Goal: Task Accomplishment & Management: Manage account settings

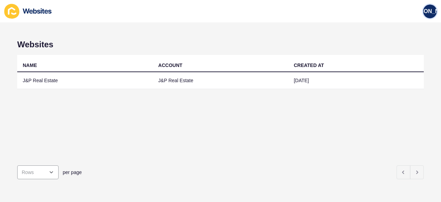
click at [431, 11] on span "[PERSON_NAME]" at bounding box center [430, 11] width 46 height 7
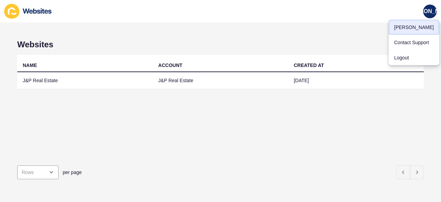
click at [402, 27] on link "[PERSON_NAME]" at bounding box center [414, 27] width 51 height 15
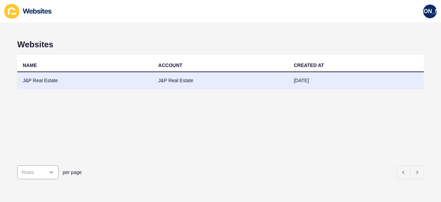
click at [84, 77] on td "J&P Real Estate" at bounding box center [84, 80] width 135 height 17
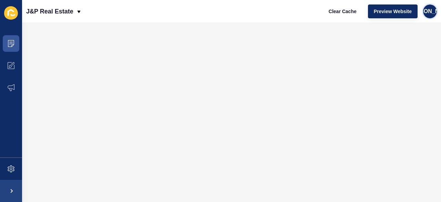
click at [433, 13] on div "[PERSON_NAME]" at bounding box center [430, 11] width 14 height 14
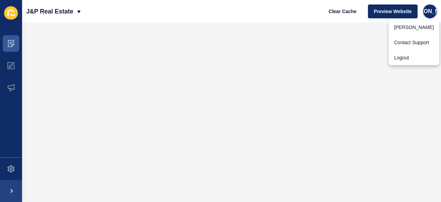
click at [433, 13] on div "[PERSON_NAME]" at bounding box center [430, 11] width 14 height 14
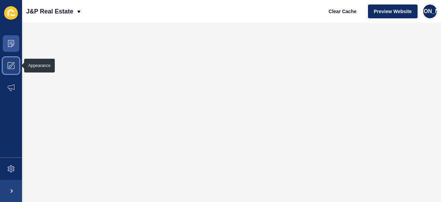
click at [11, 62] on icon at bounding box center [11, 65] width 7 height 7
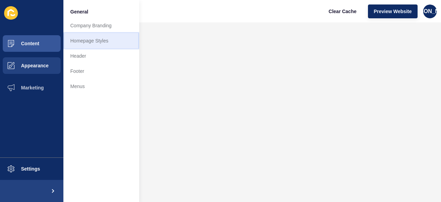
click at [97, 41] on link "Homepage Styles" at bounding box center [101, 40] width 76 height 15
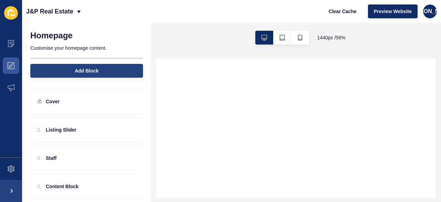
select select
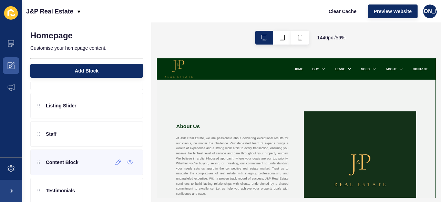
scroll to position [34, 0]
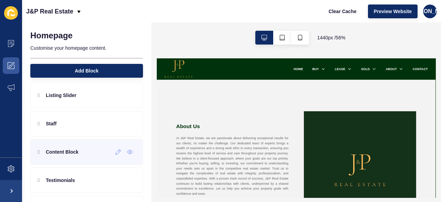
click at [84, 156] on div "Content Block" at bounding box center [86, 151] width 113 height 25
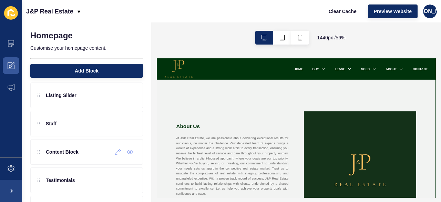
click at [115, 152] on icon at bounding box center [118, 152] width 6 height 6
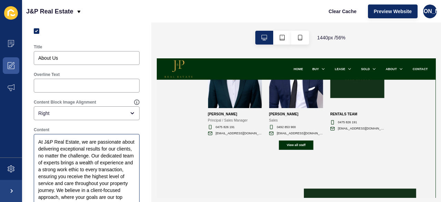
scroll to position [0, 0]
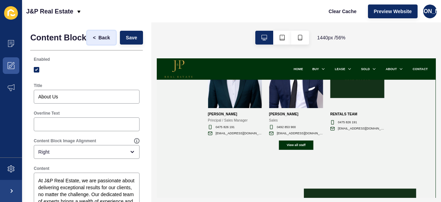
click at [102, 41] on span "Back" at bounding box center [104, 37] width 11 height 7
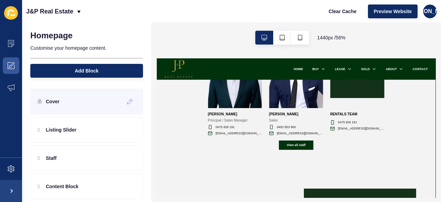
scroll to position [63, 0]
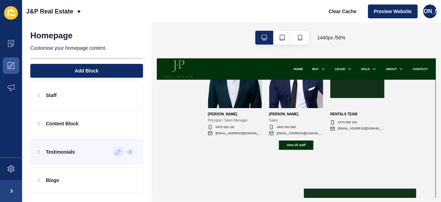
click at [115, 152] on icon at bounding box center [118, 152] width 6 height 6
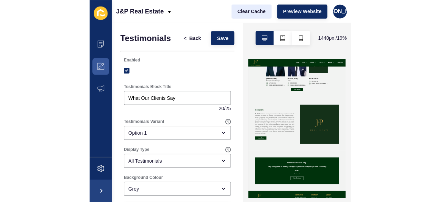
scroll to position [656, 0]
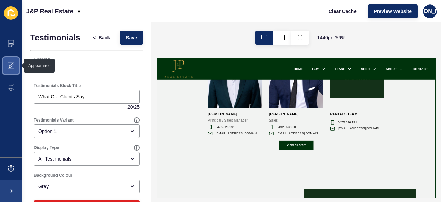
click at [17, 64] on span at bounding box center [11, 65] width 22 height 22
click at [15, 65] on span at bounding box center [11, 65] width 22 height 22
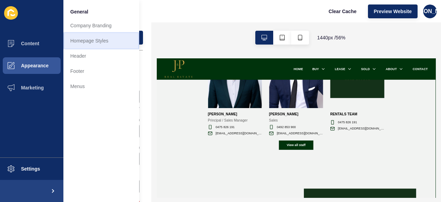
click at [86, 43] on link "Homepage Styles" at bounding box center [101, 40] width 76 height 15
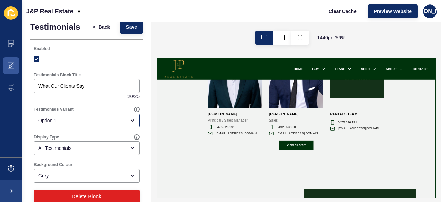
scroll to position [0, 0]
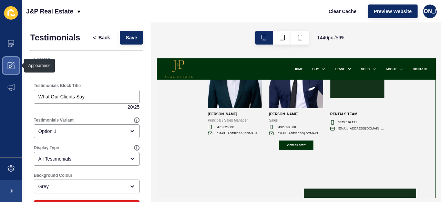
click at [12, 63] on icon at bounding box center [11, 65] width 7 height 7
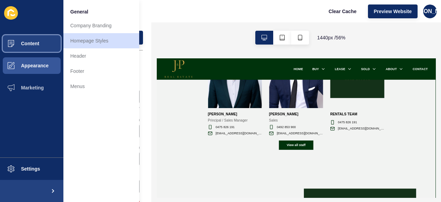
click at [45, 42] on button "Content" at bounding box center [31, 43] width 63 height 22
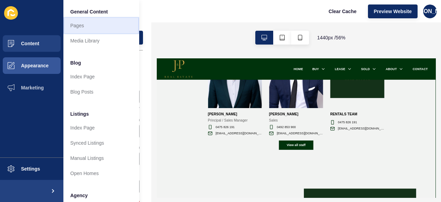
click at [87, 25] on link "Pages" at bounding box center [101, 25] width 76 height 15
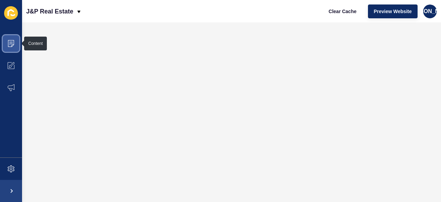
click at [9, 42] on icon at bounding box center [11, 43] width 7 height 7
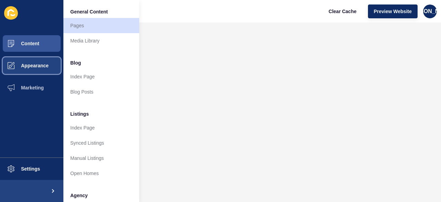
click at [45, 66] on span "Appearance" at bounding box center [24, 66] width 50 height 6
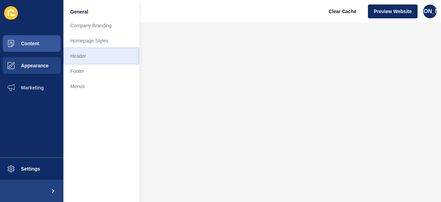
click at [96, 56] on link "Header" at bounding box center [101, 55] width 76 height 15
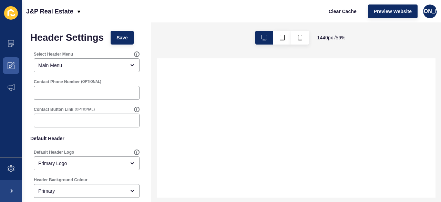
select select
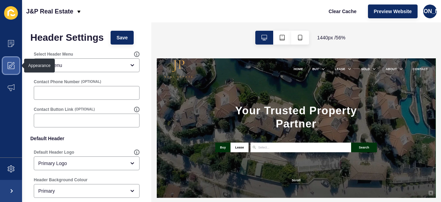
click at [11, 62] on icon at bounding box center [11, 65] width 7 height 7
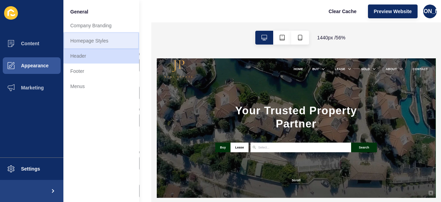
click at [113, 42] on link "Homepage Styles" at bounding box center [101, 40] width 76 height 15
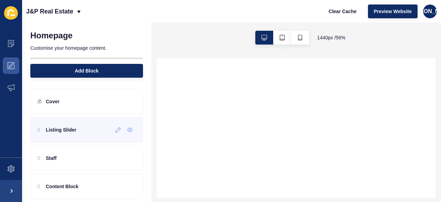
select select
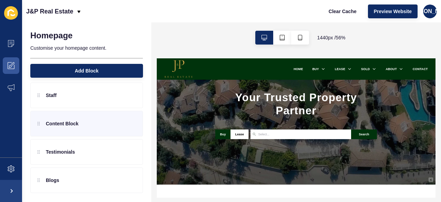
scroll to position [103, 0]
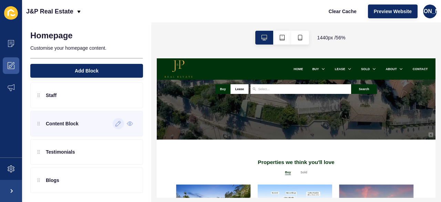
click at [113, 126] on div at bounding box center [118, 123] width 11 height 11
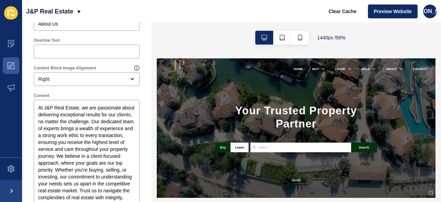
scroll to position [0, 0]
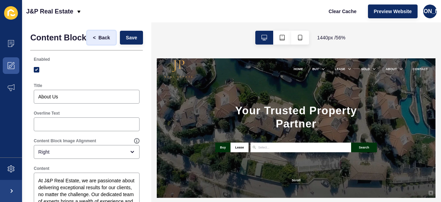
click at [99, 38] on span "Back" at bounding box center [104, 37] width 11 height 7
